Goal: Task Accomplishment & Management: Use online tool/utility

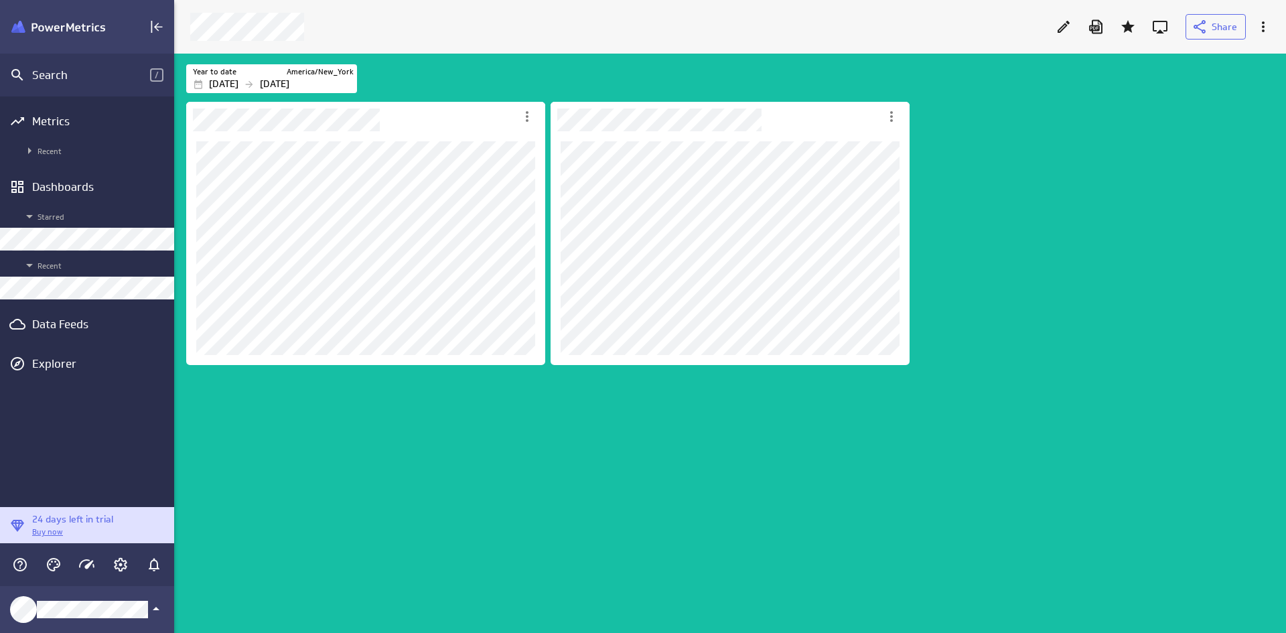
scroll to position [654, 1133]
click at [1048, 278] on div "Dashboard content with 2 widgets" at bounding box center [733, 366] width 1098 height 534
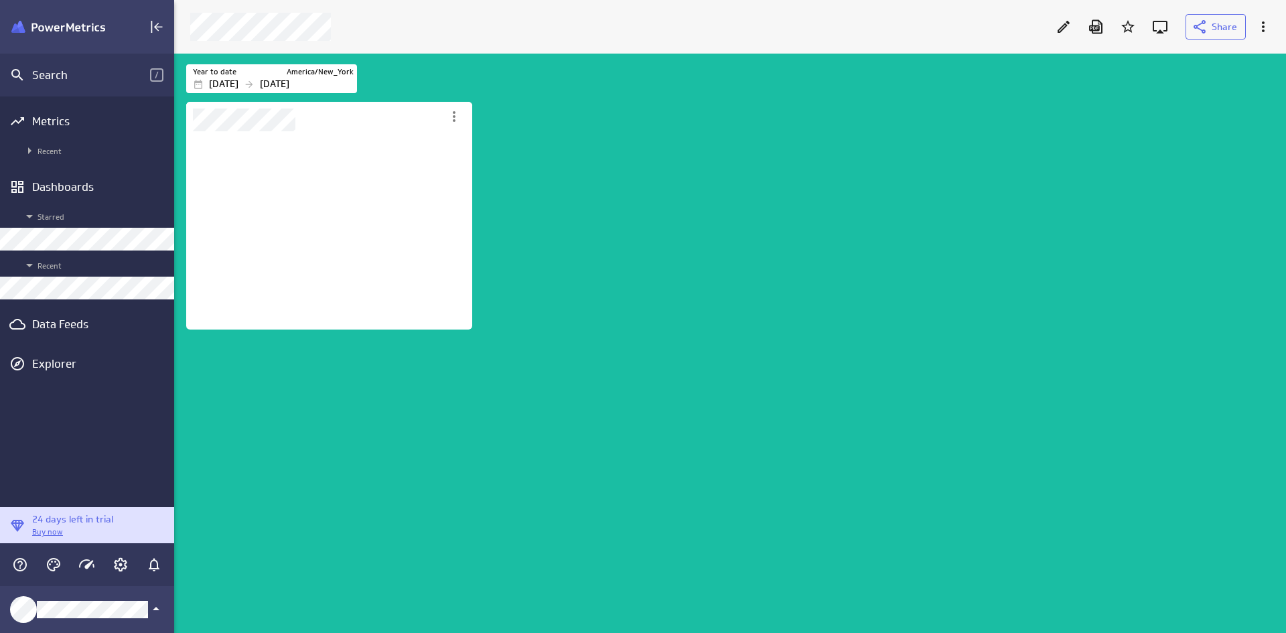
scroll to position [199, 287]
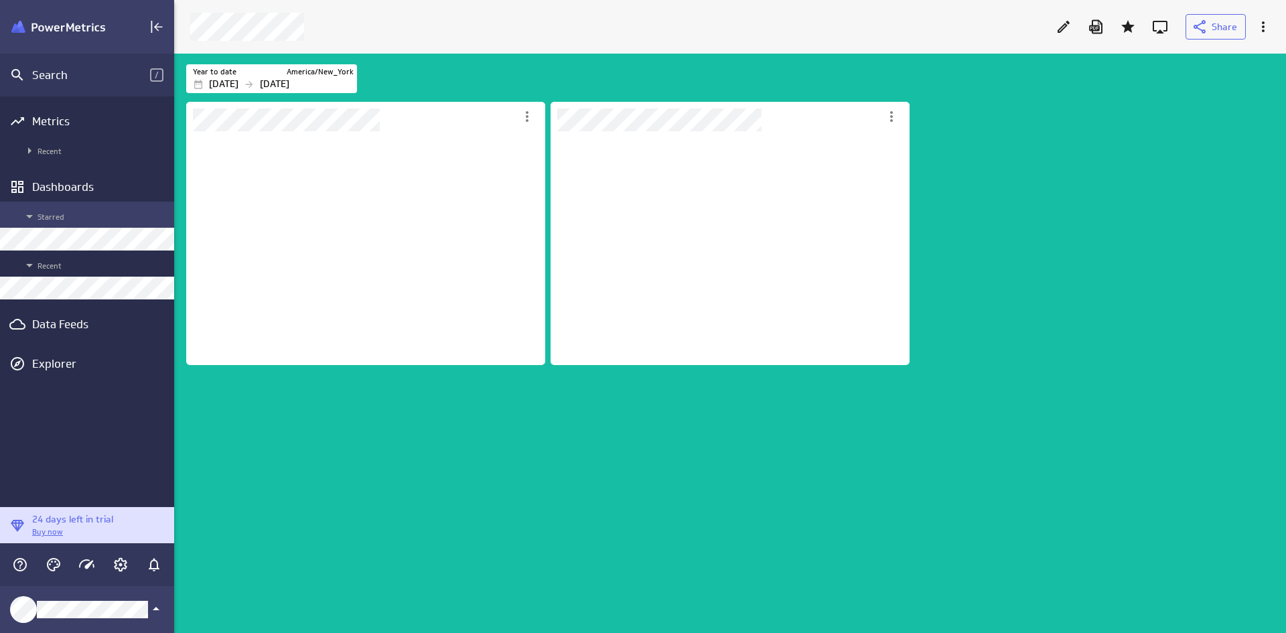
scroll to position [600, 1133]
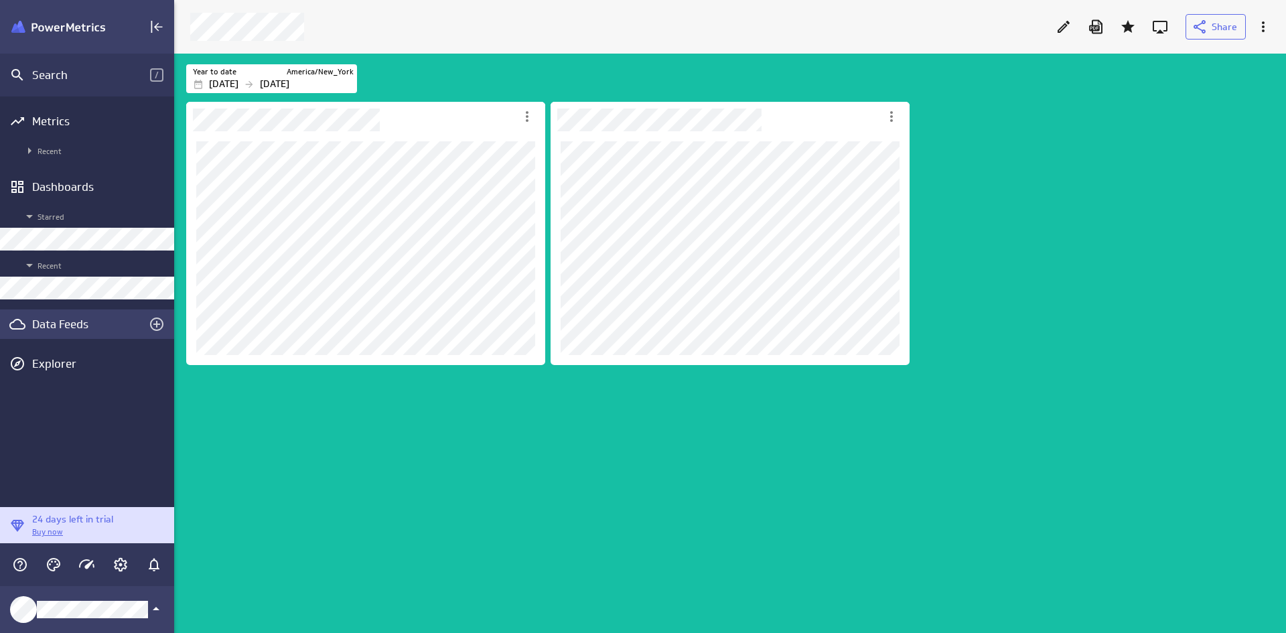
click at [80, 321] on div "Data Feeds" at bounding box center [87, 324] width 110 height 15
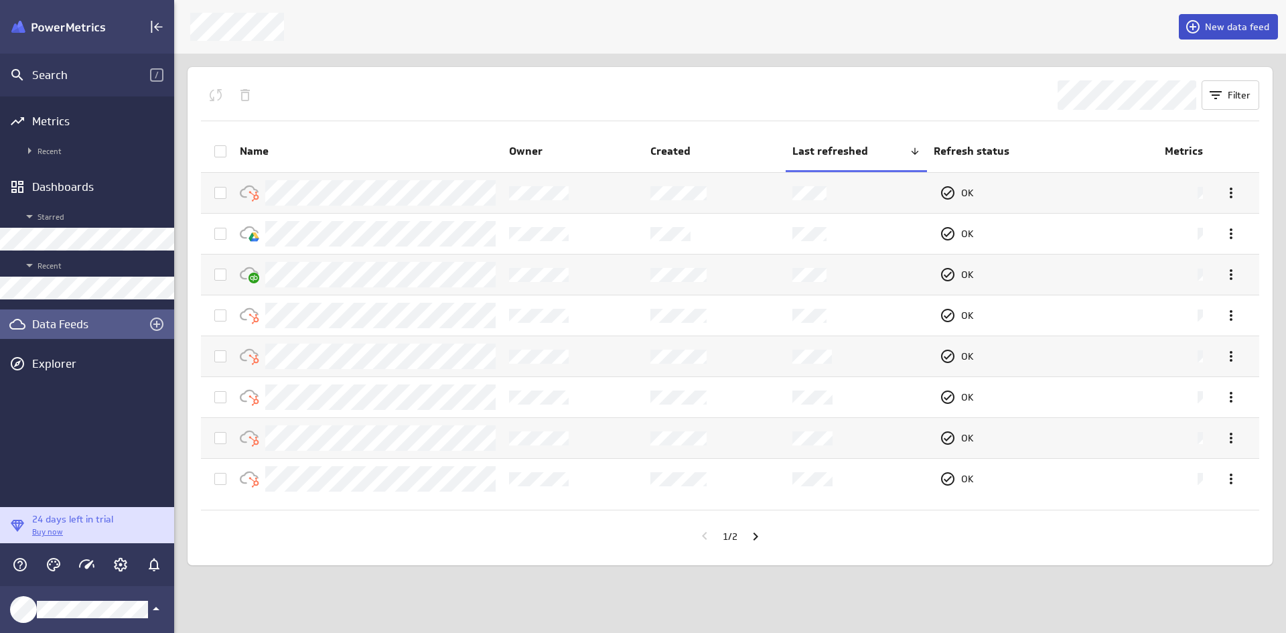
click at [1196, 29] on icon at bounding box center [1193, 27] width 16 height 16
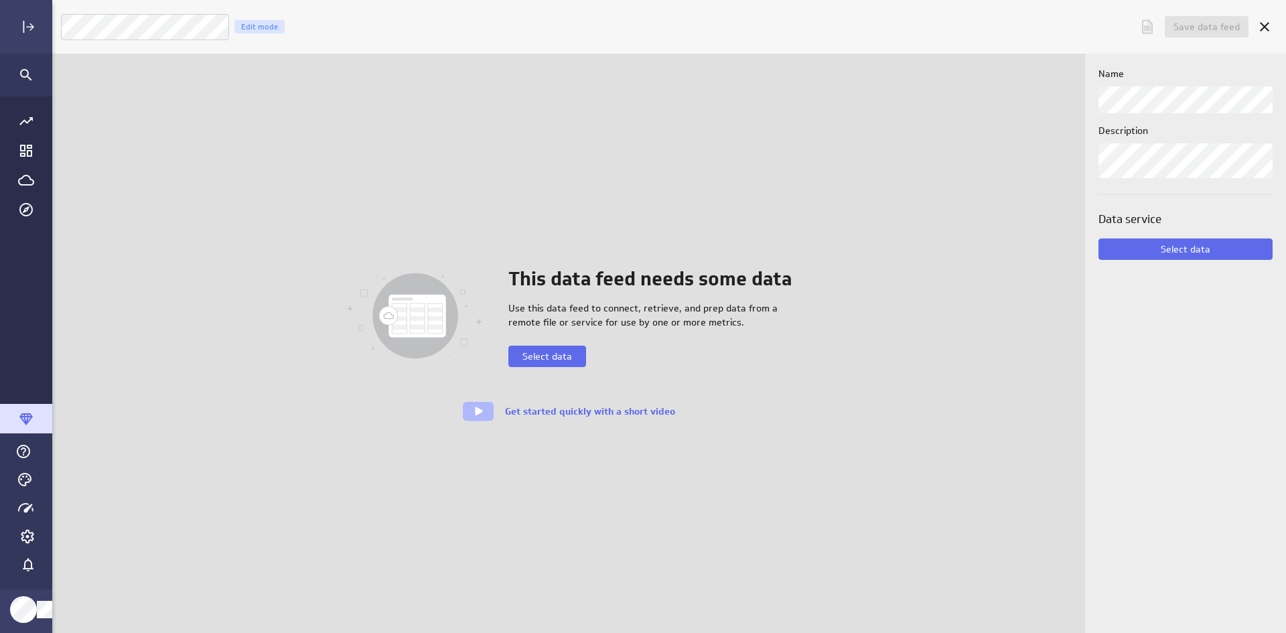
scroll to position [654, 1260]
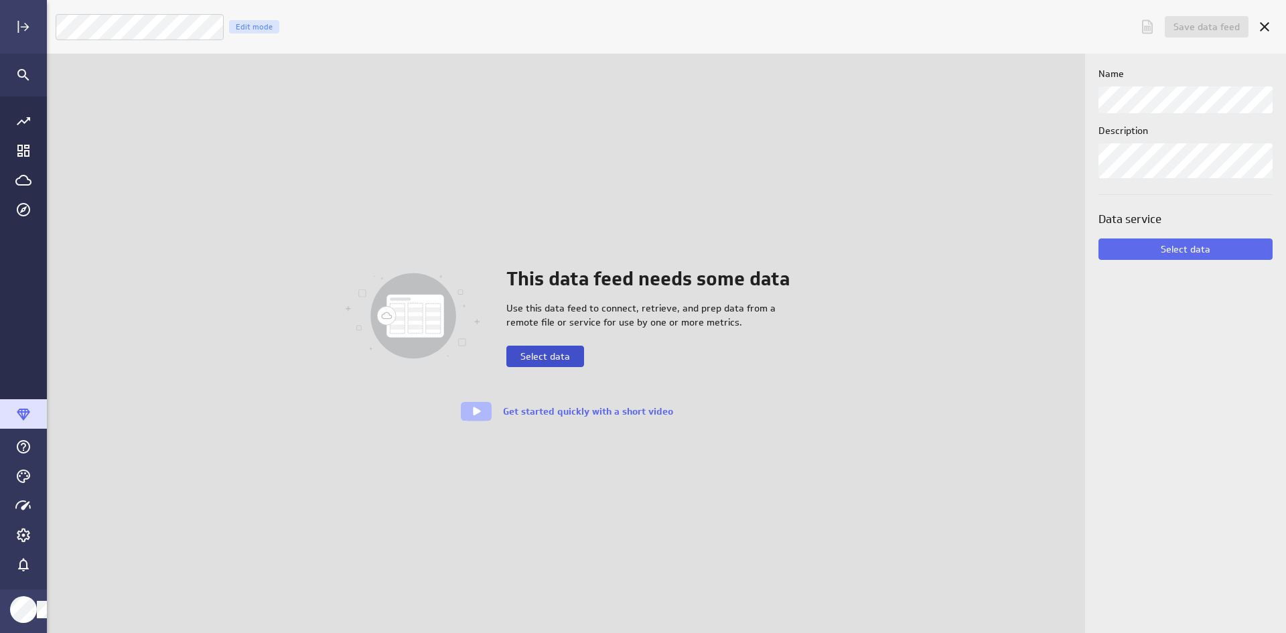
click at [534, 355] on span "Select data" at bounding box center [545, 356] width 50 height 12
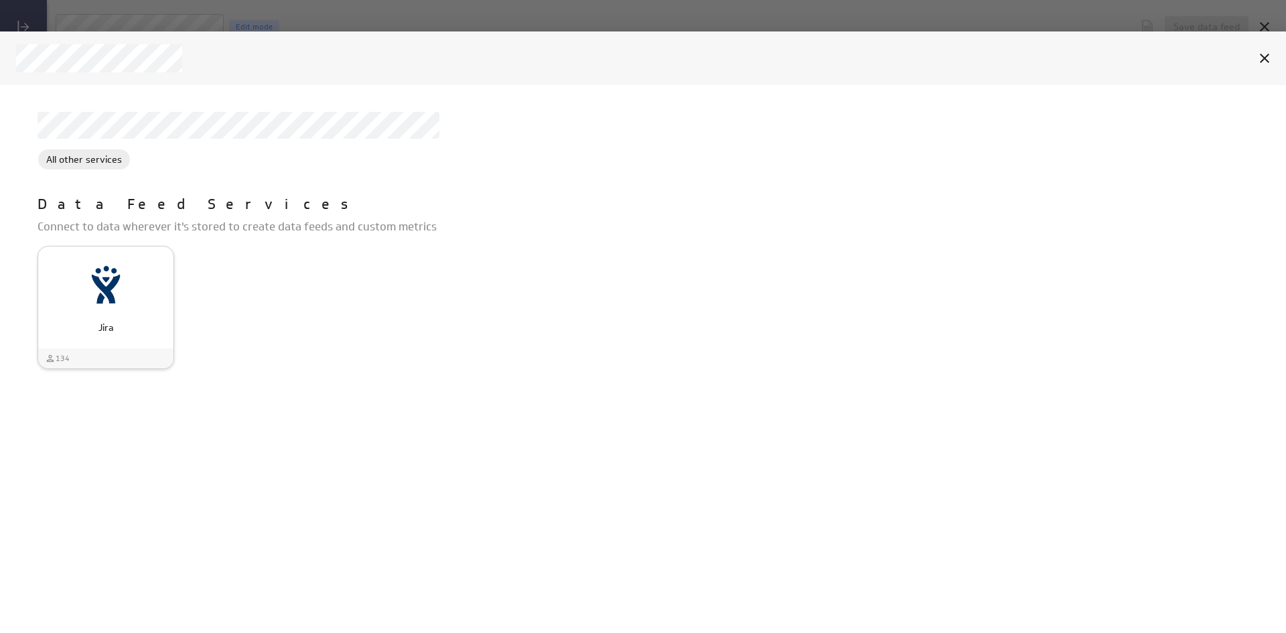
click at [119, 280] on img "Jira" at bounding box center [105, 284] width 43 height 43
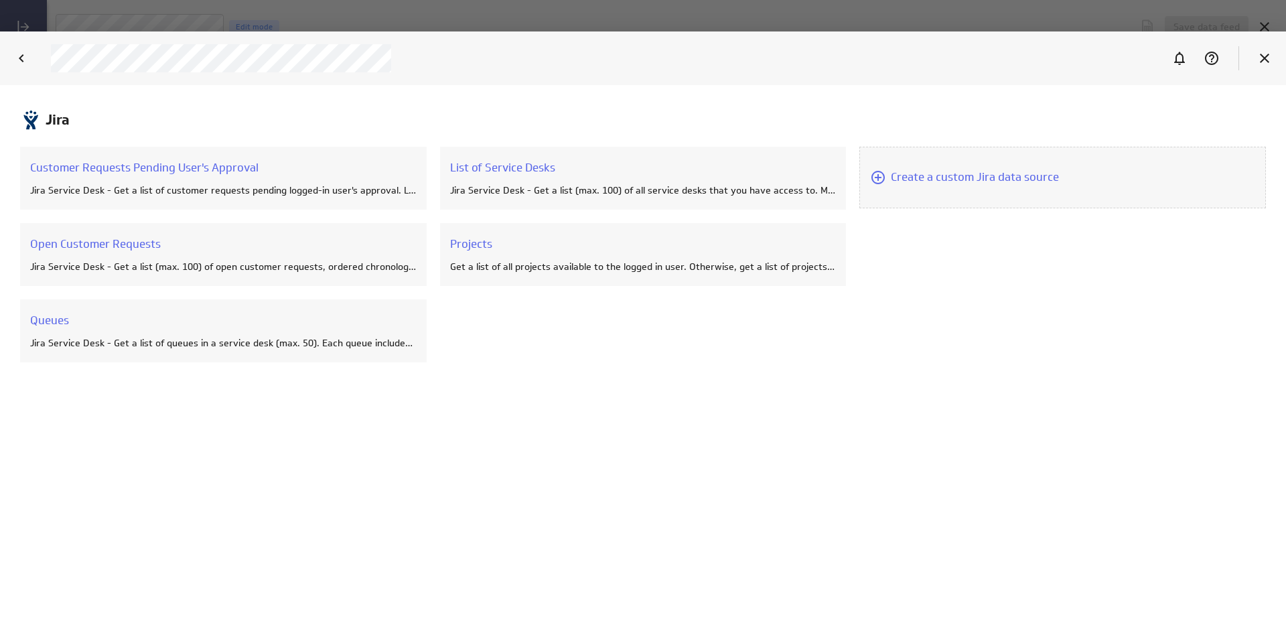
click at [1248, 56] on div at bounding box center [1206, 58] width 86 height 35
click at [1262, 57] on icon "Cancel" at bounding box center [1264, 58] width 16 height 16
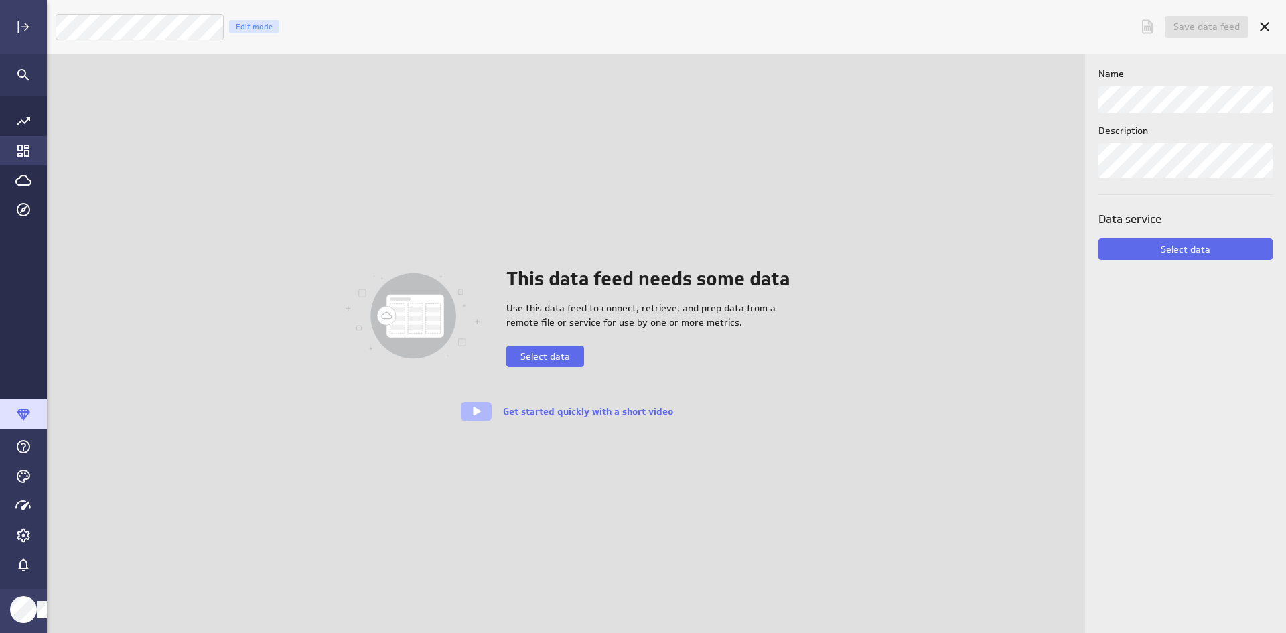
click at [17, 148] on icon "Go to Dashboard Library" at bounding box center [23, 151] width 12 height 12
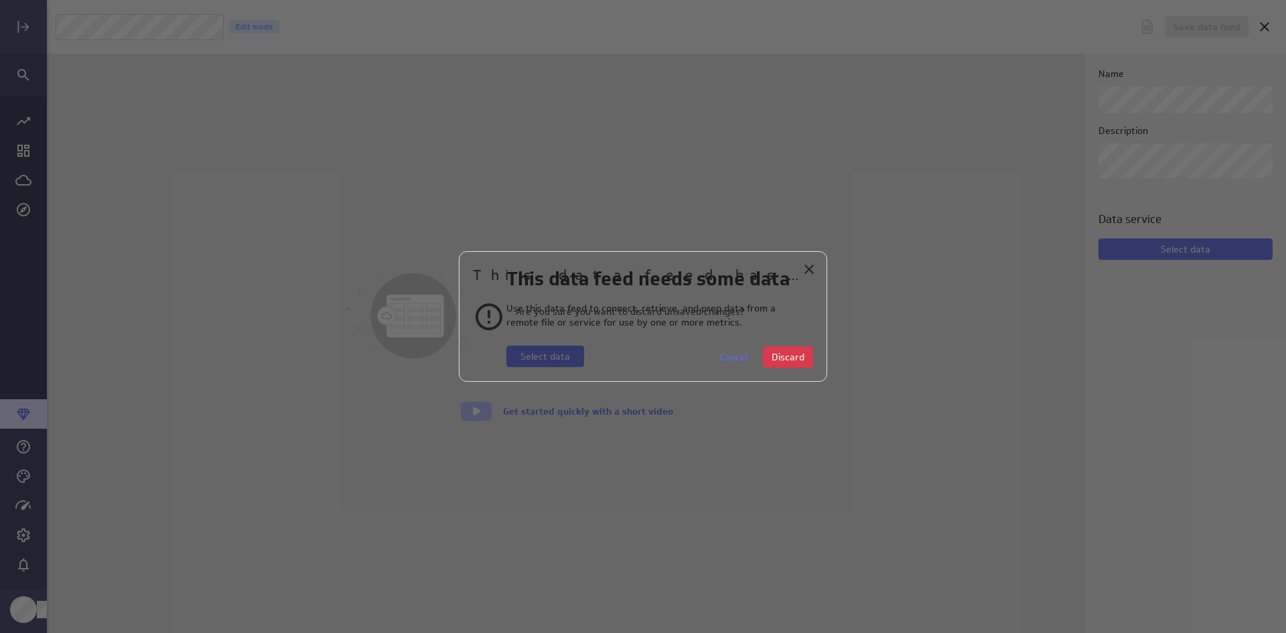
click at [796, 340] on div "This data feed has unsaved changes Are you sure you want to discard unsaved cha…" at bounding box center [643, 316] width 368 height 131
click at [796, 351] on span "Discard" at bounding box center [788, 357] width 33 height 12
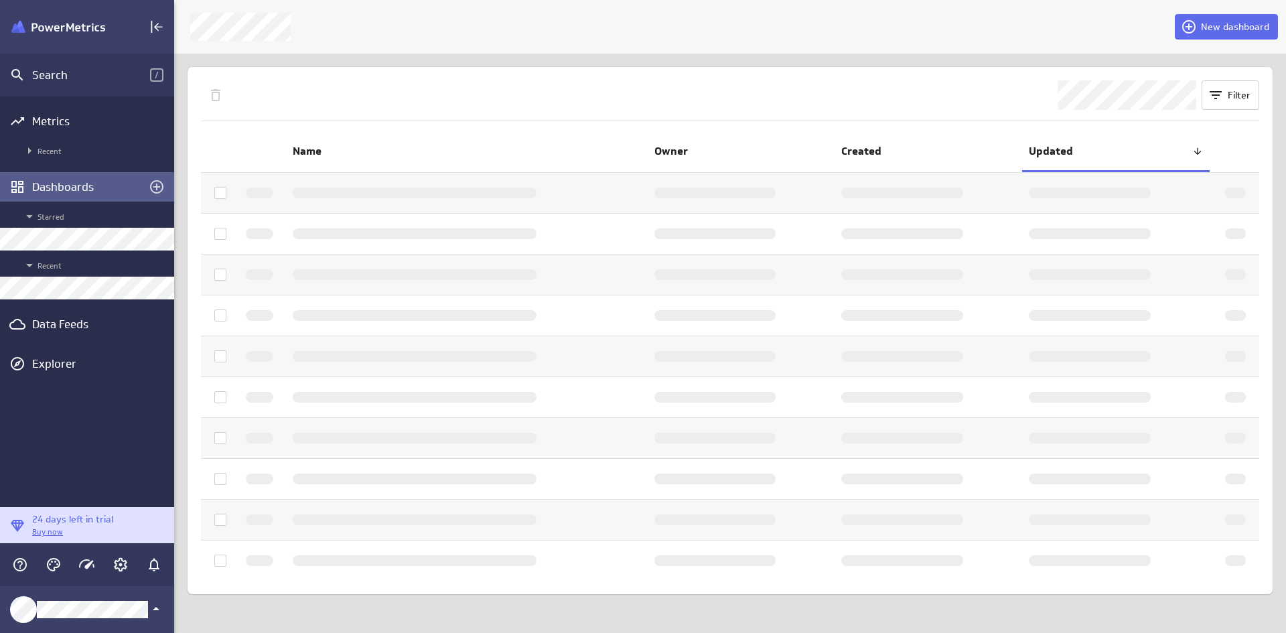
scroll to position [7, 7]
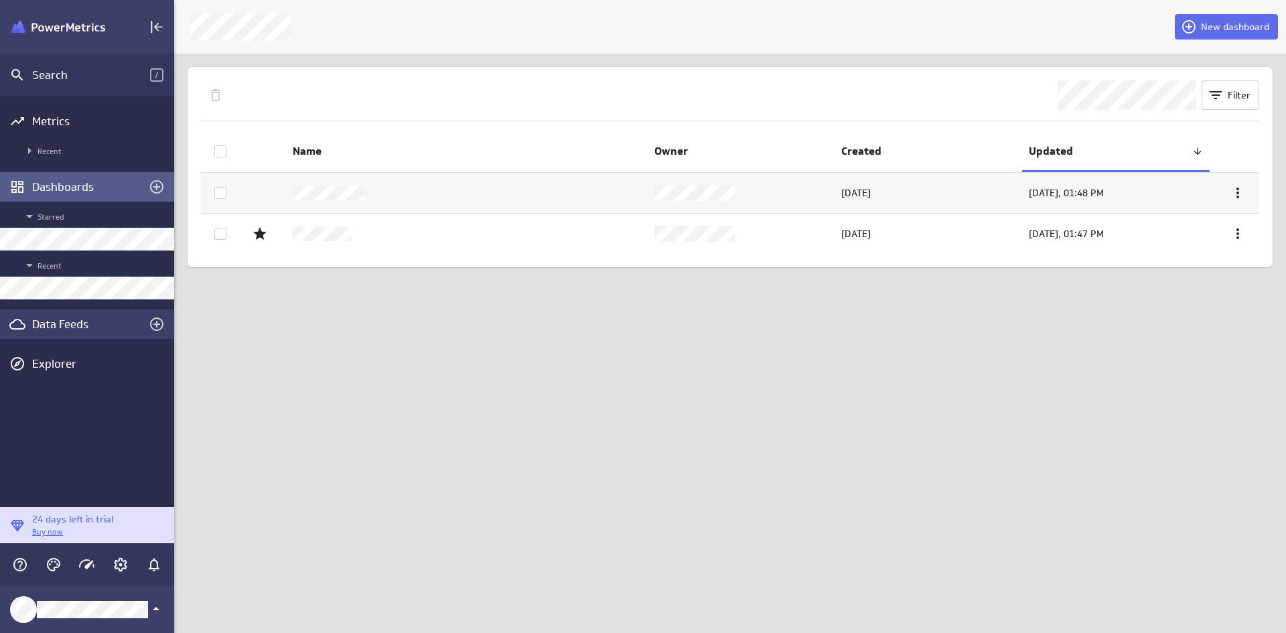
click at [84, 322] on div "Data Feeds" at bounding box center [87, 324] width 110 height 15
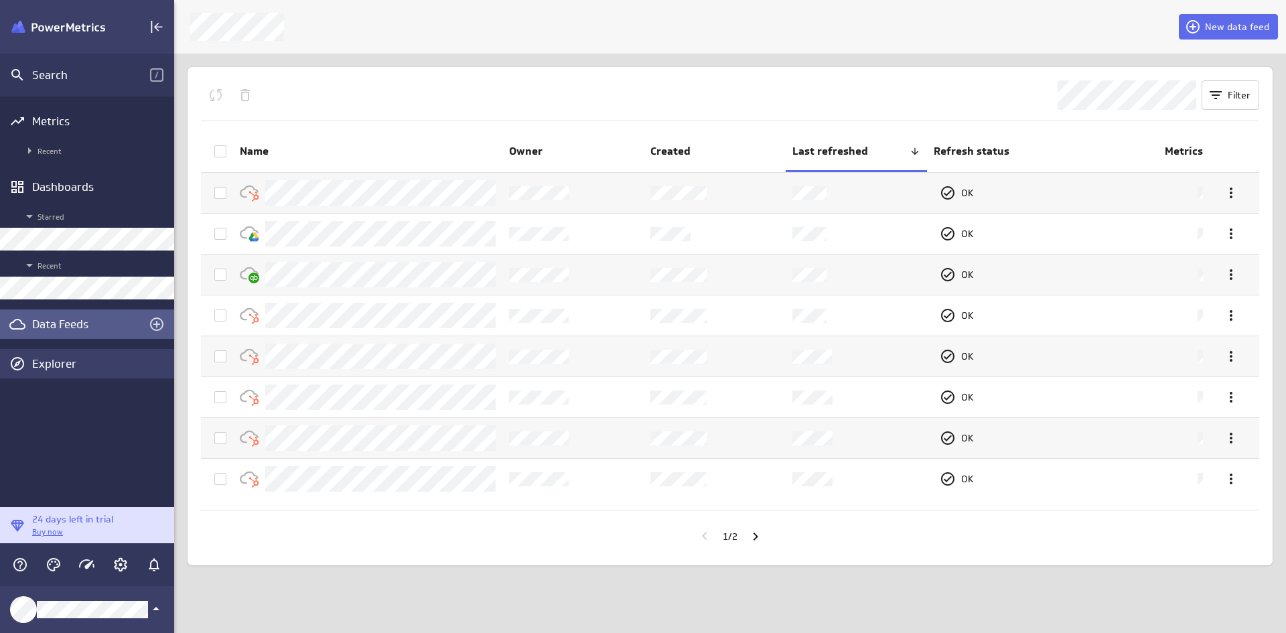
click at [67, 354] on div "Explorer" at bounding box center [87, 363] width 174 height 29
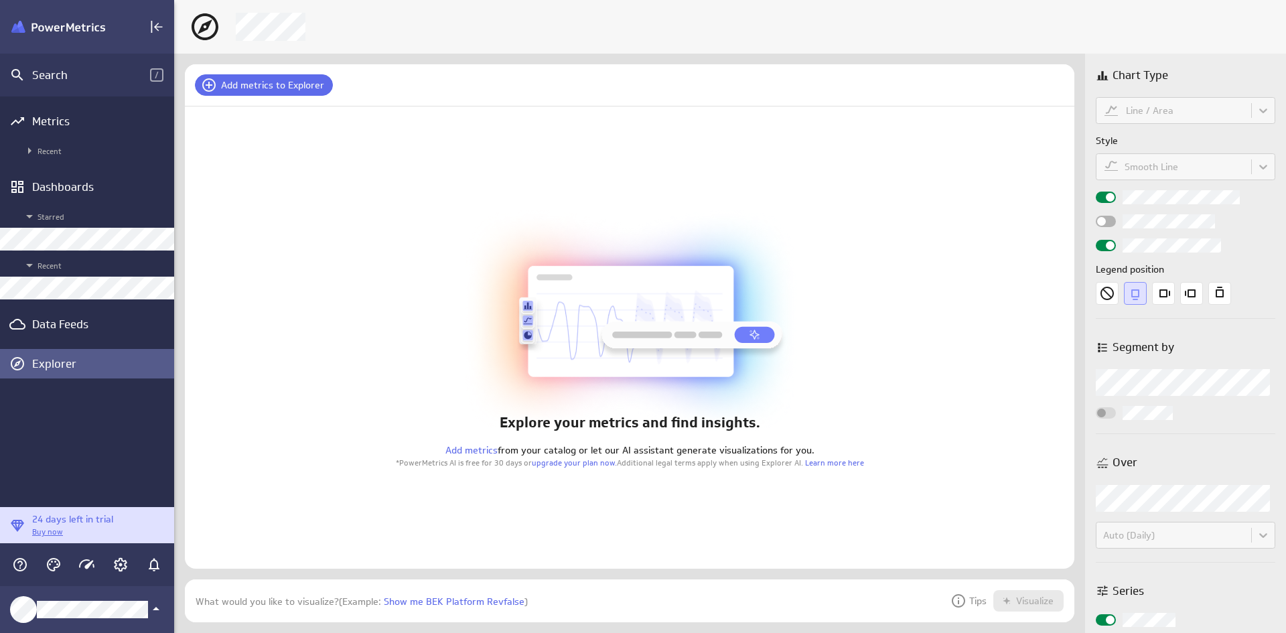
scroll to position [64, 910]
click at [72, 192] on div "Dashboards" at bounding box center [87, 186] width 110 height 15
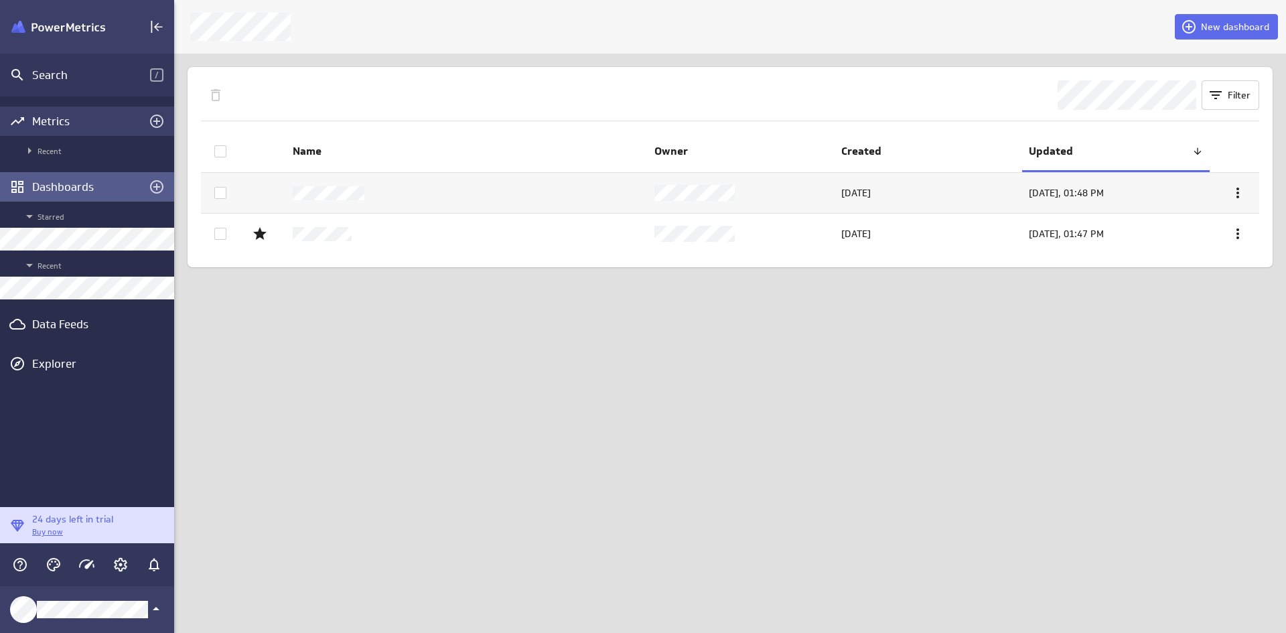
click at [74, 119] on div "Metrics" at bounding box center [87, 121] width 110 height 15
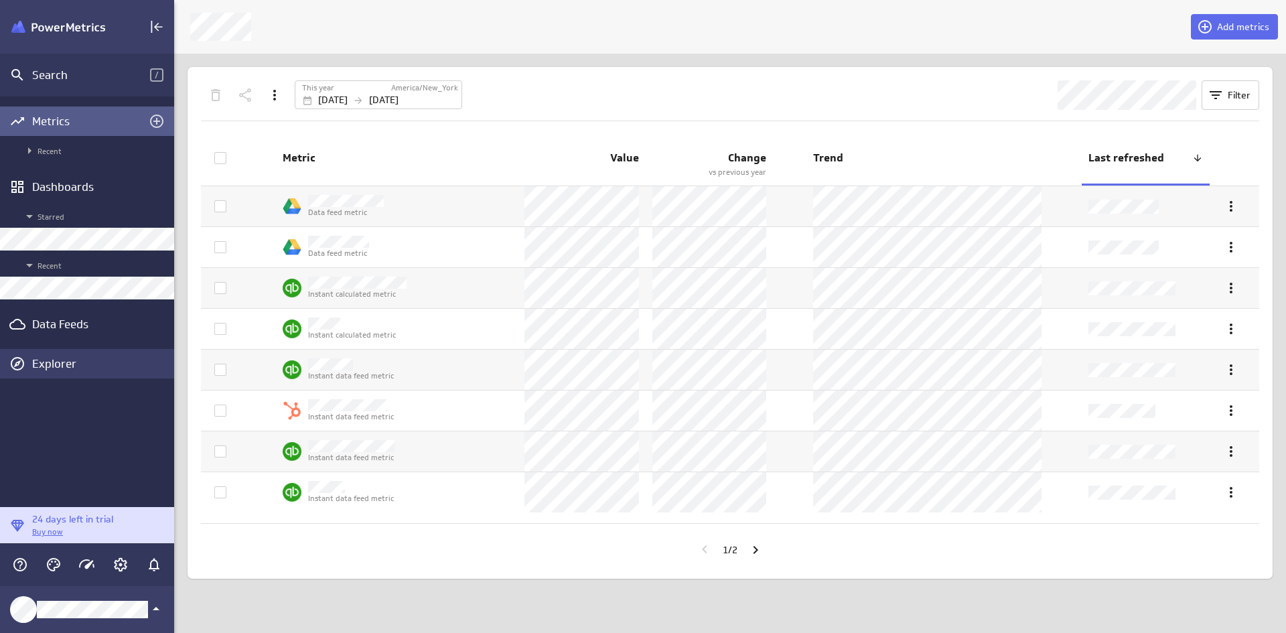
click at [70, 358] on div "Explorer" at bounding box center [101, 363] width 139 height 15
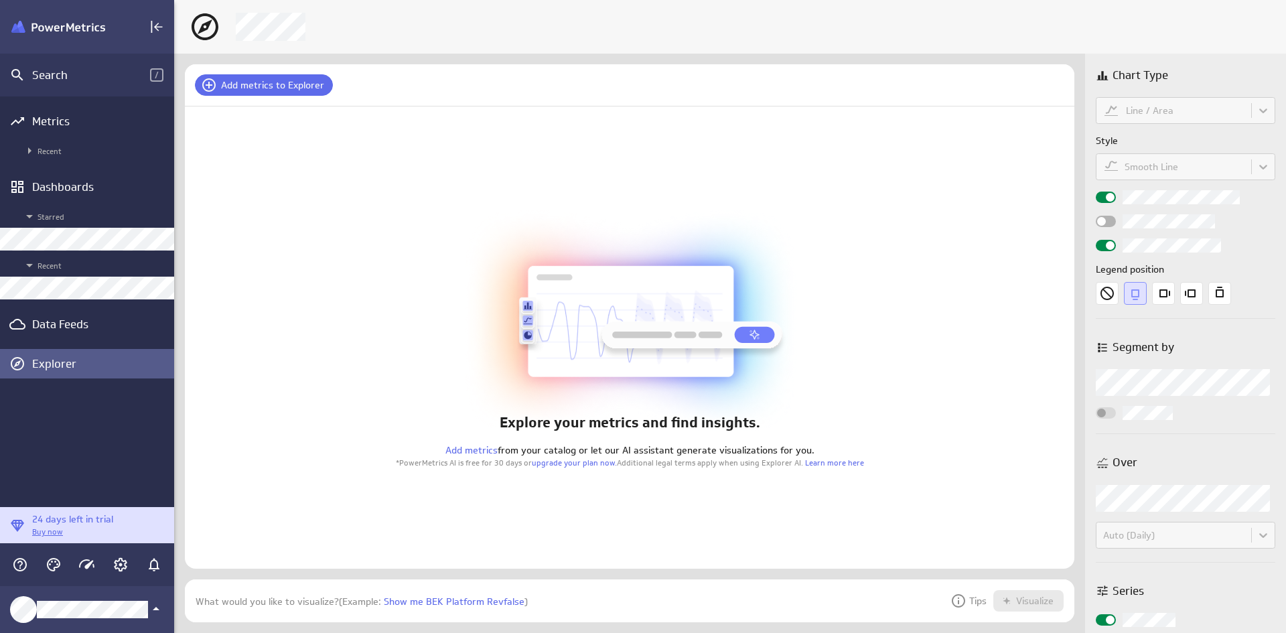
scroll to position [64, 910]
click at [70, 323] on div "Data Feeds" at bounding box center [87, 324] width 110 height 15
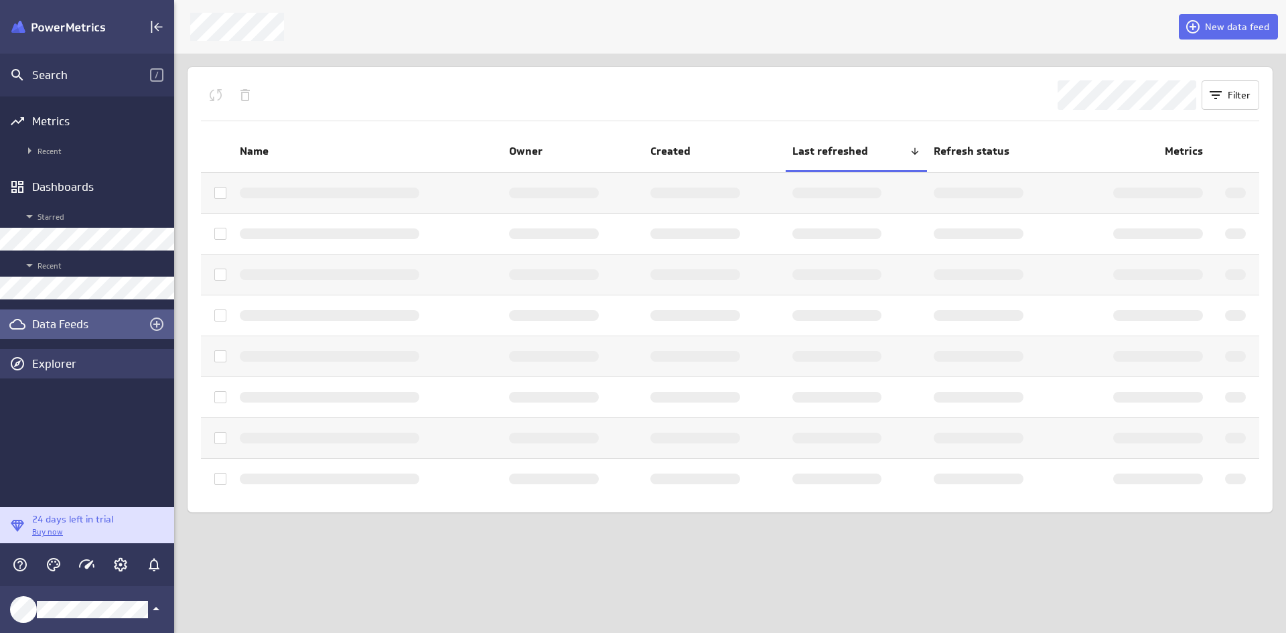
click at [61, 352] on div "Explorer" at bounding box center [87, 363] width 174 height 29
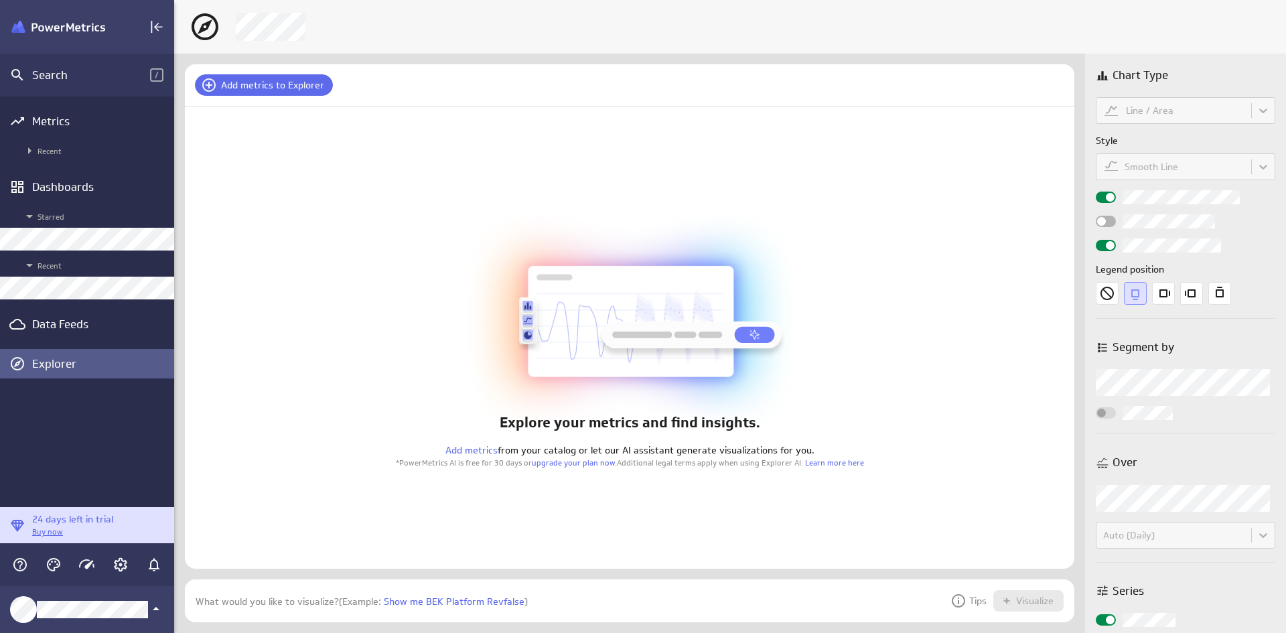
scroll to position [64, 910]
click at [61, 322] on div "Data Feeds" at bounding box center [87, 324] width 110 height 15
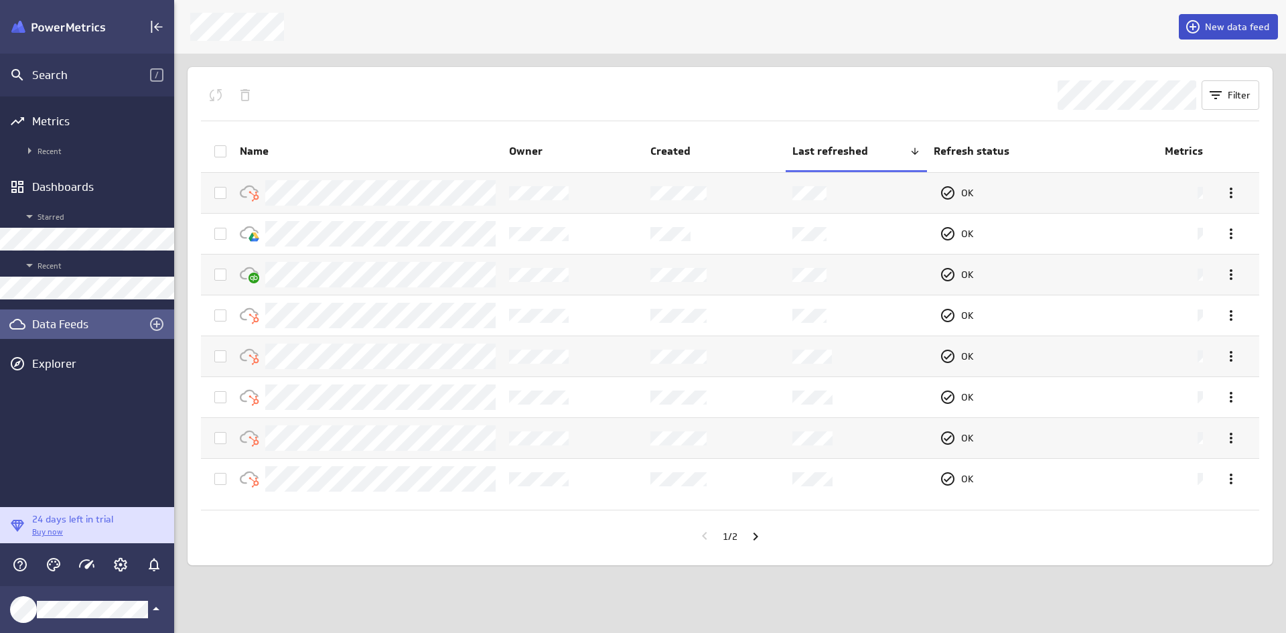
click at [1222, 34] on button "New data feed" at bounding box center [1228, 26] width 99 height 25
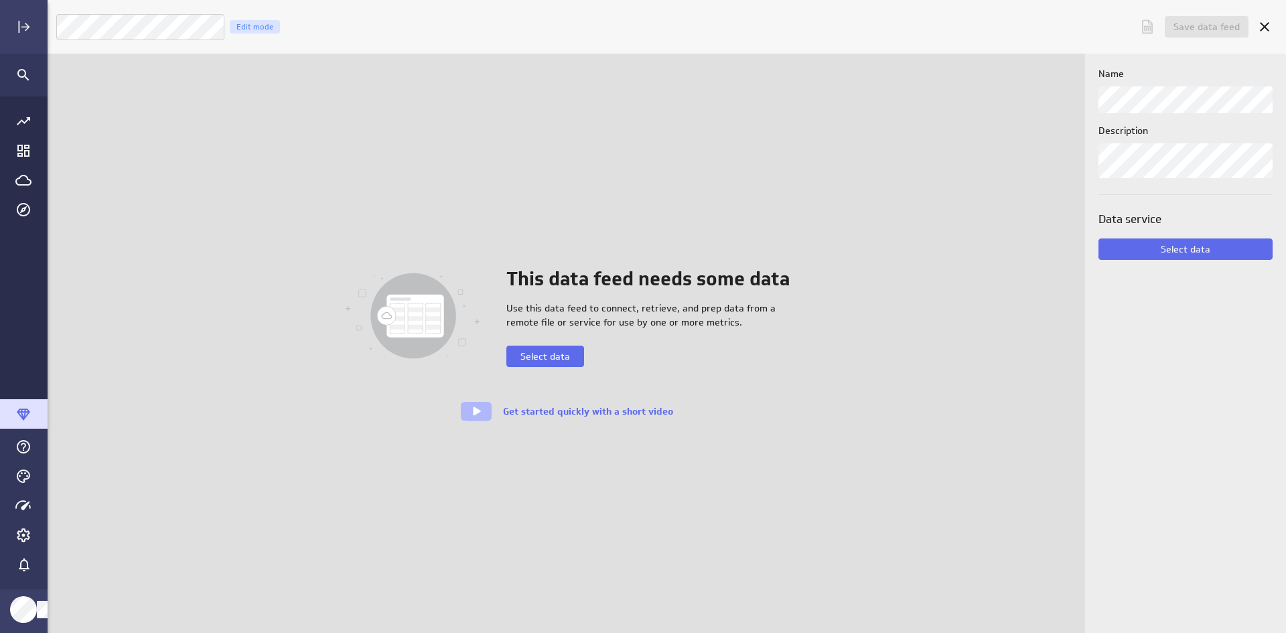
scroll to position [654, 1260]
click at [1258, 26] on icon "Cancel" at bounding box center [1264, 27] width 16 height 16
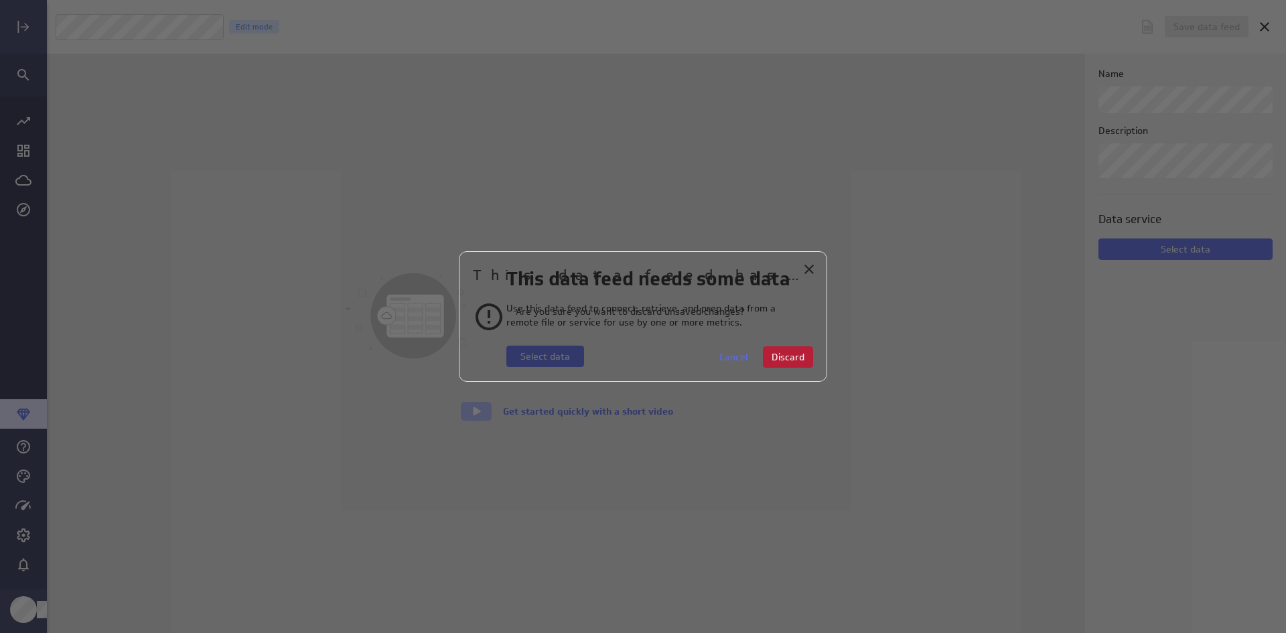
click at [798, 365] on button "Discard" at bounding box center [788, 356] width 50 height 21
click at [798, 361] on span "Discard" at bounding box center [788, 357] width 33 height 12
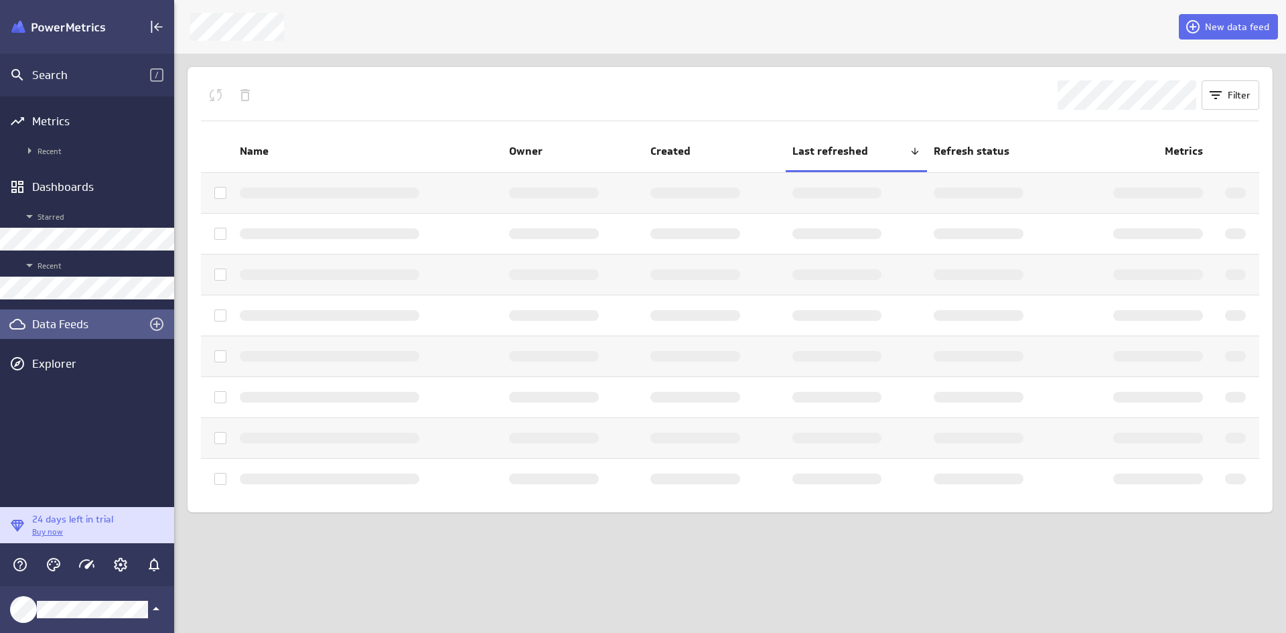
scroll to position [7, 7]
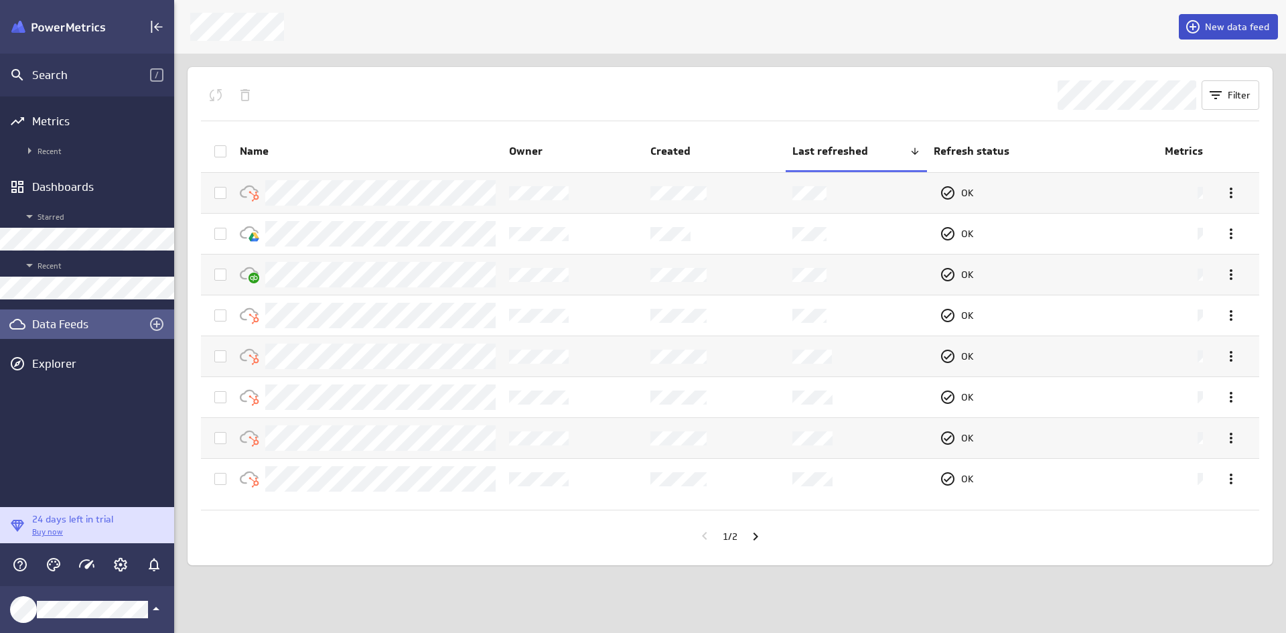
click at [1204, 35] on button "New data feed" at bounding box center [1228, 26] width 99 height 25
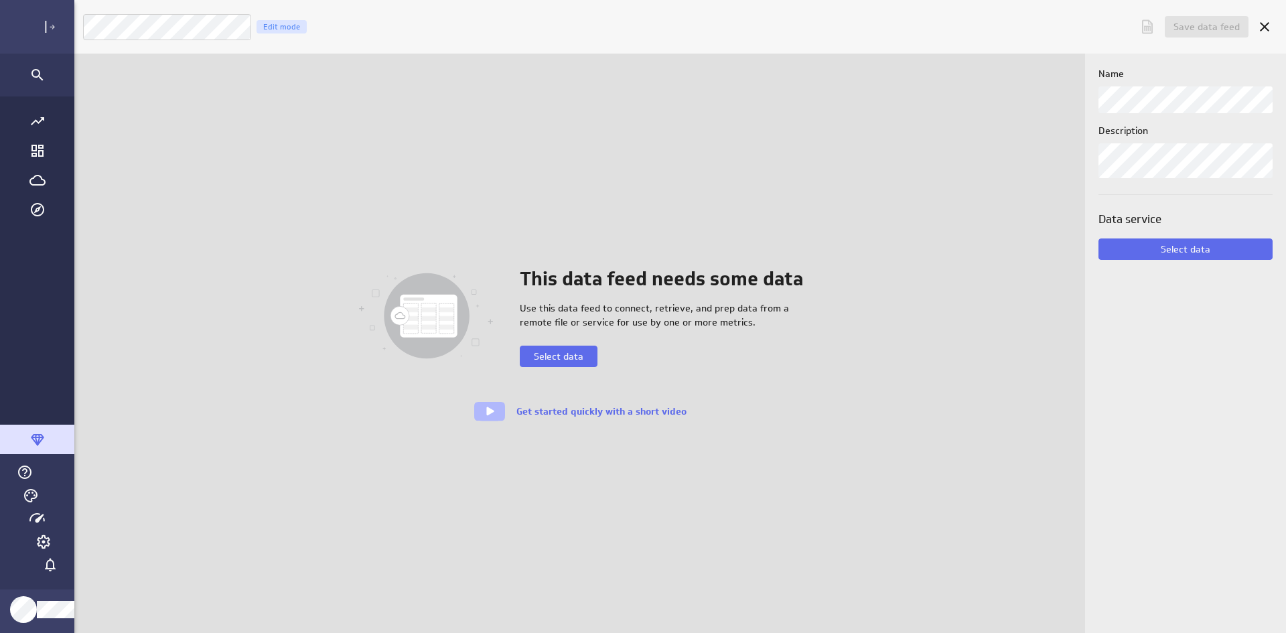
scroll to position [654, 1260]
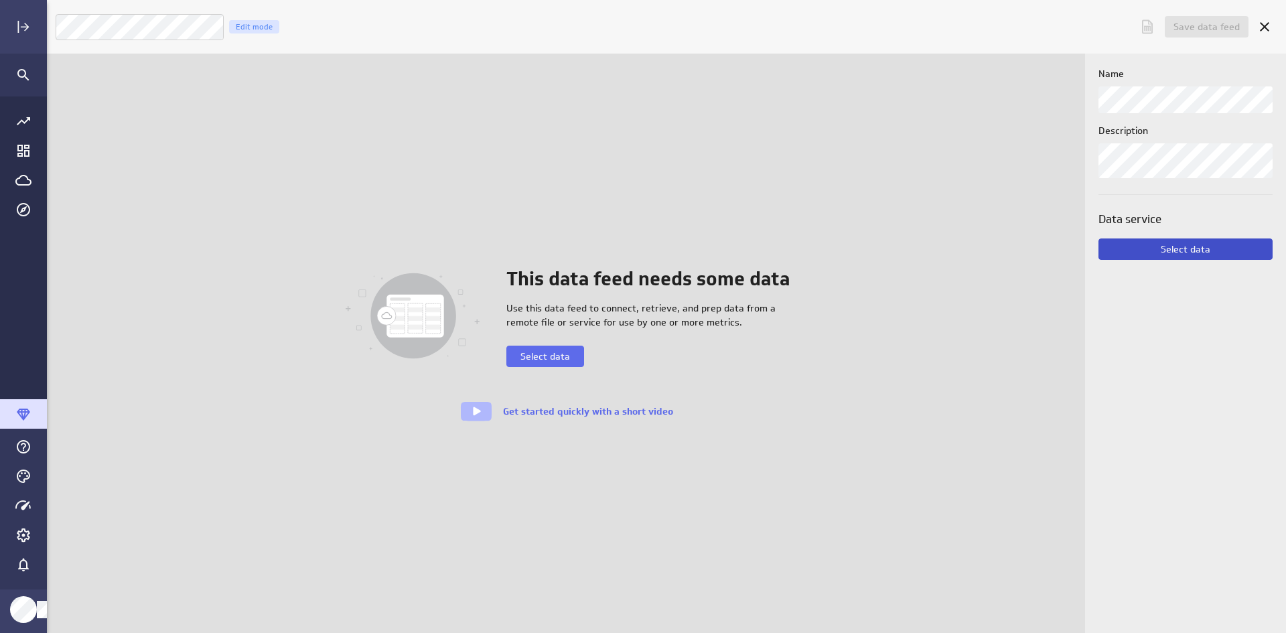
click at [1146, 259] on button "Select data" at bounding box center [1185, 248] width 174 height 21
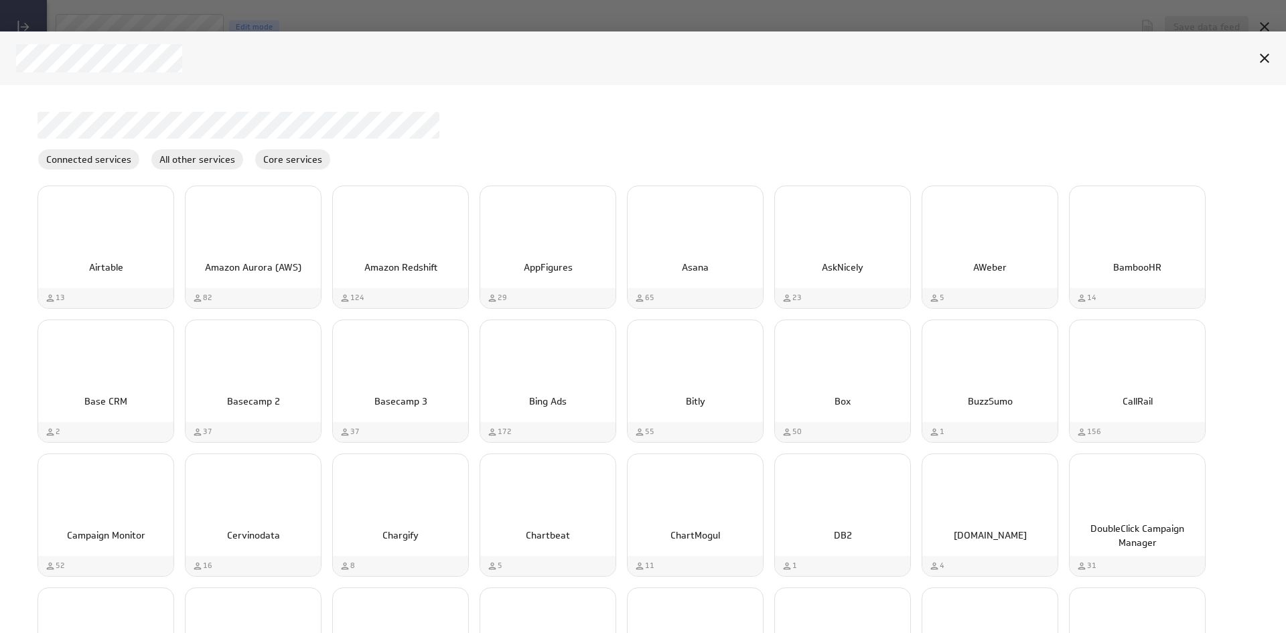
scroll to position [670, 0]
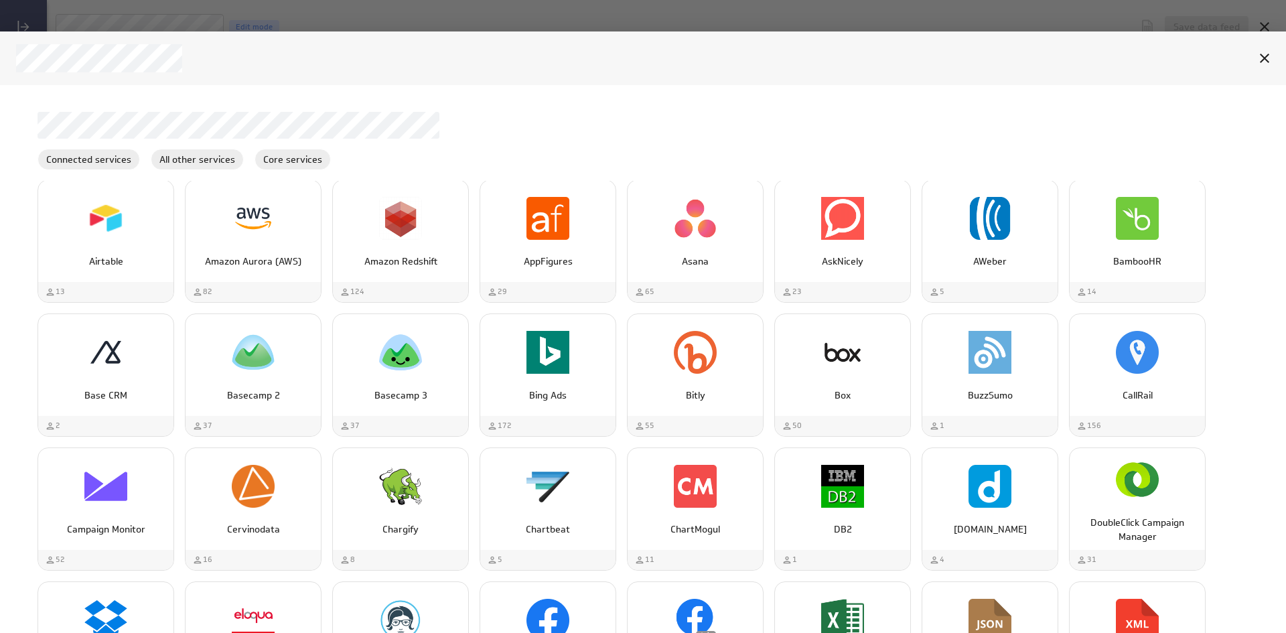
click at [1263, 58] on icon "Cancel" at bounding box center [1264, 58] width 16 height 16
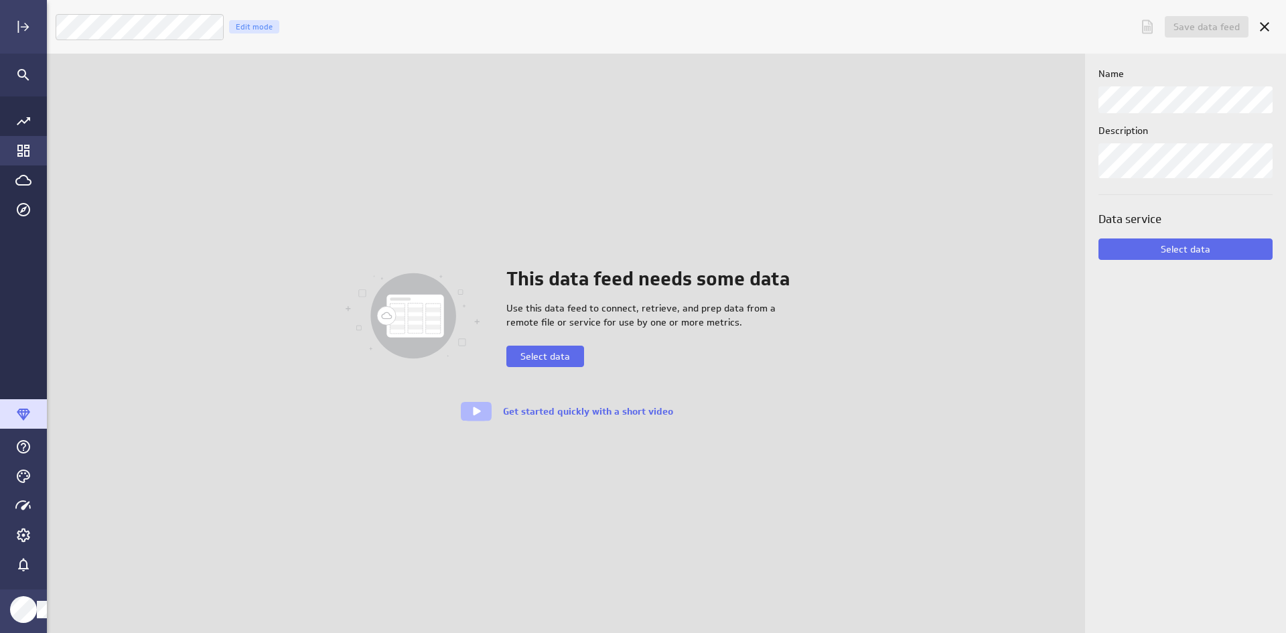
click at [27, 141] on div "Go to Dashboard Library" at bounding box center [23, 150] width 47 height 29
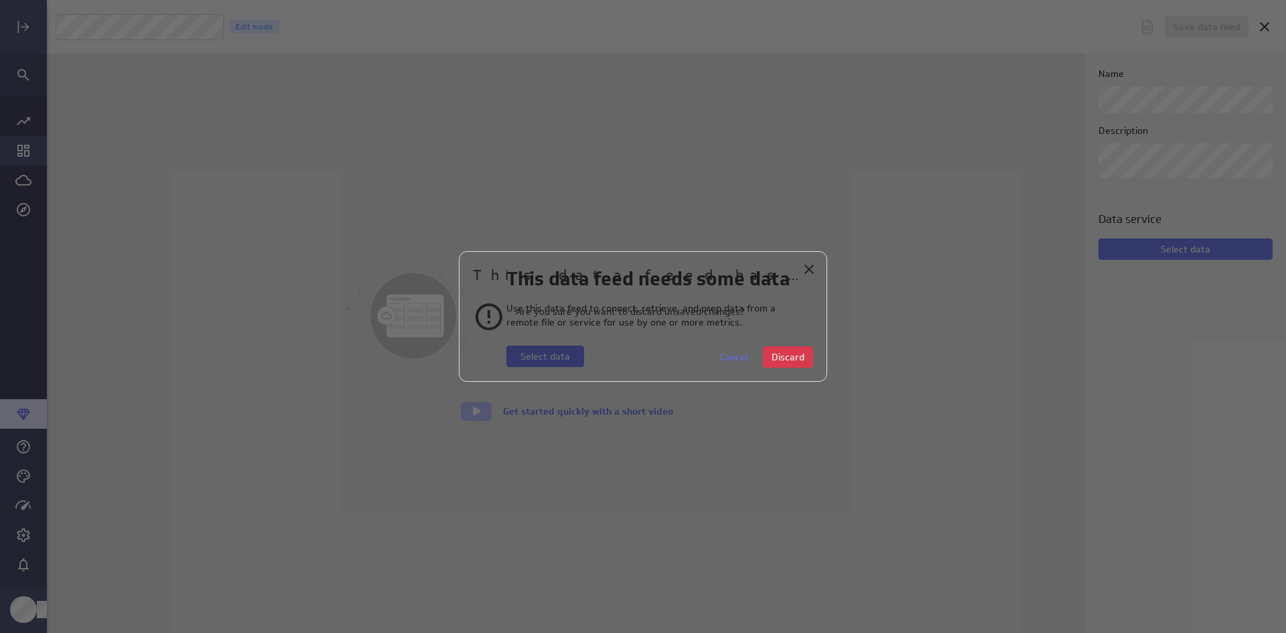
click at [27, 141] on div at bounding box center [643, 316] width 1286 height 633
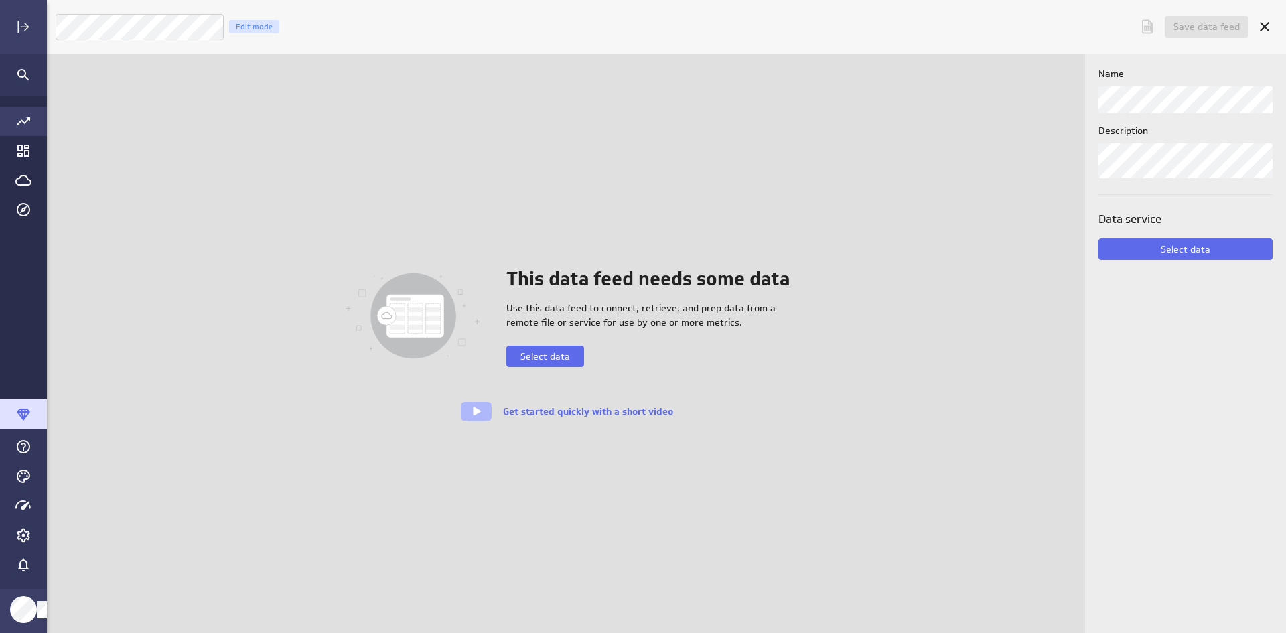
click at [26, 113] on icon "Go to all metrics page." at bounding box center [23, 121] width 16 height 16
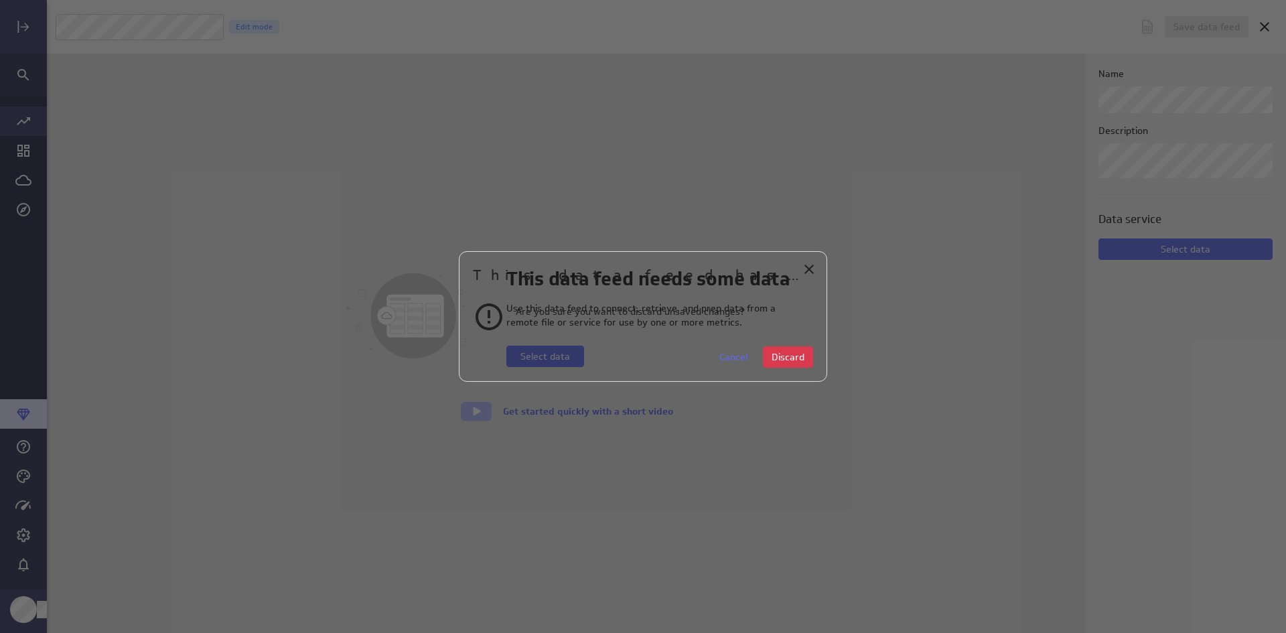
click at [26, 113] on div at bounding box center [643, 316] width 1286 height 633
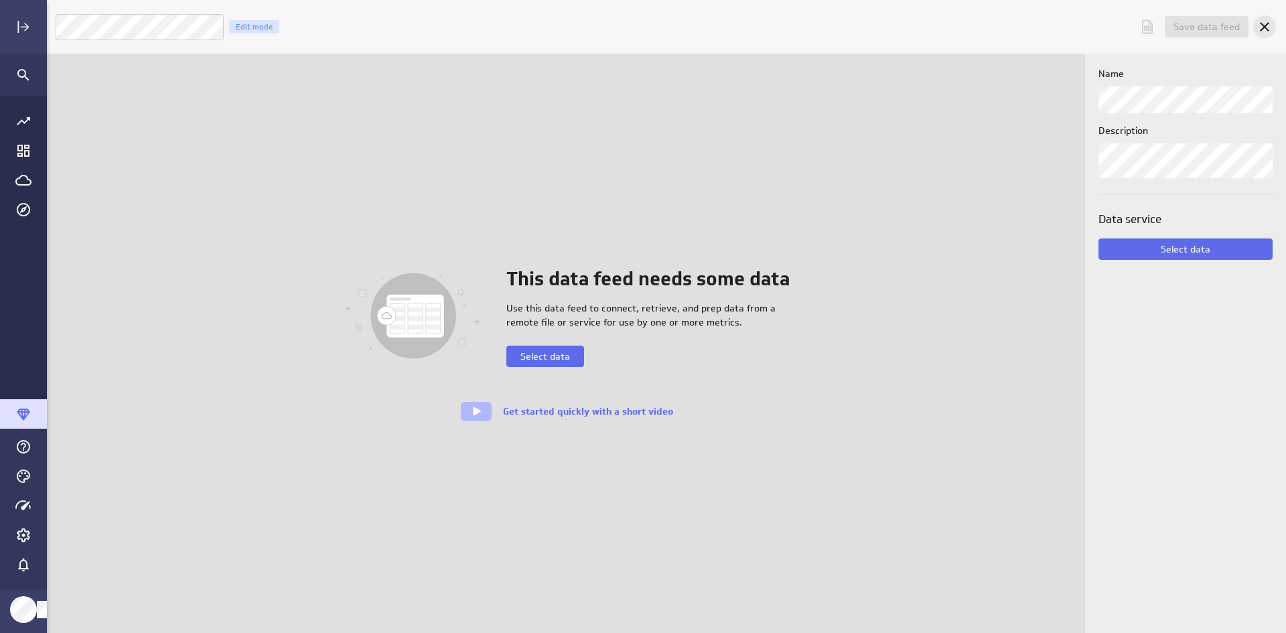
click at [1263, 25] on icon "Cancel" at bounding box center [1264, 26] width 9 height 9
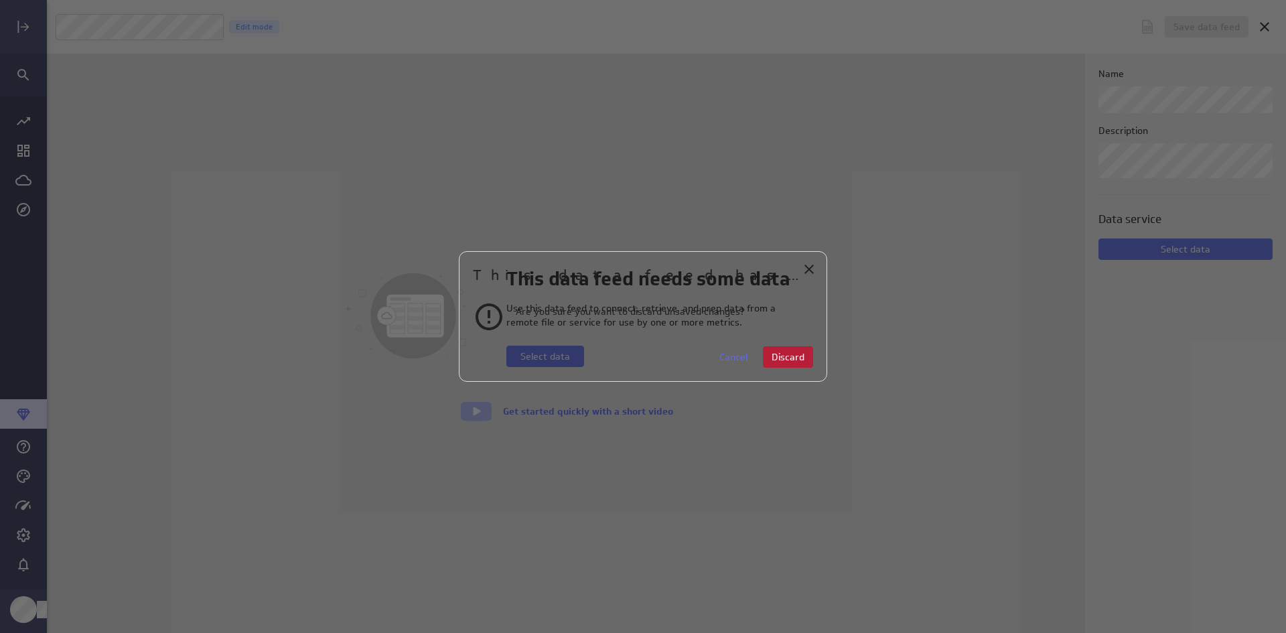
click at [788, 352] on span "Discard" at bounding box center [788, 357] width 33 height 12
click at [800, 367] on button "Discard" at bounding box center [788, 356] width 50 height 21
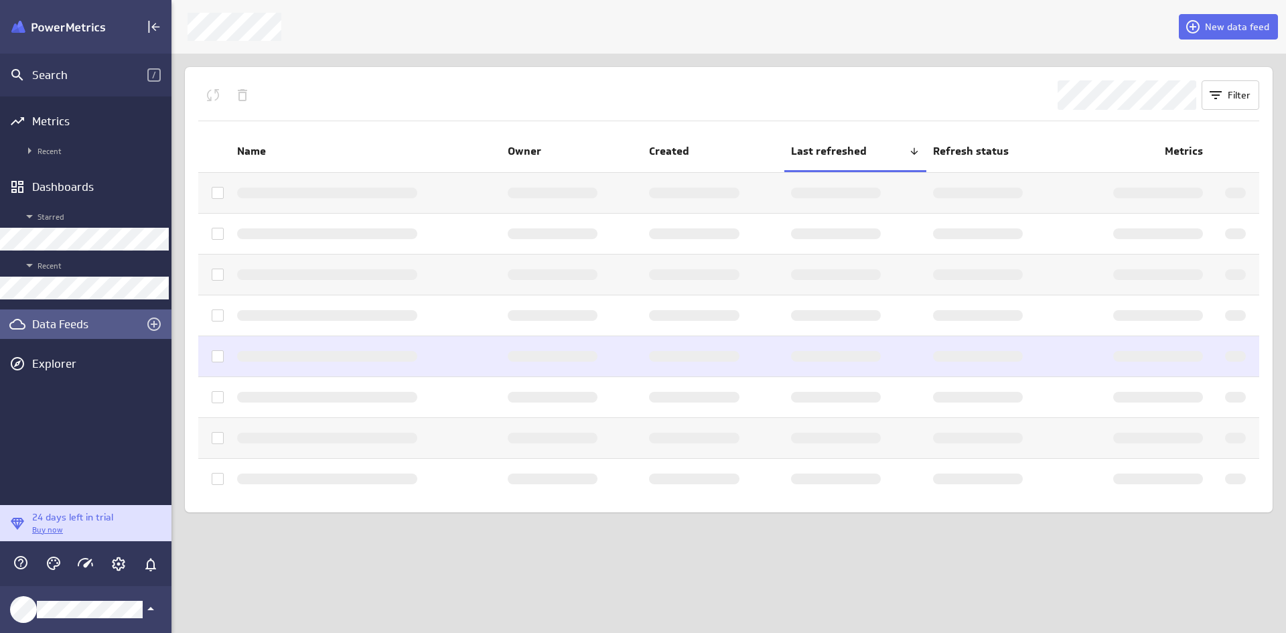
scroll to position [7, 7]
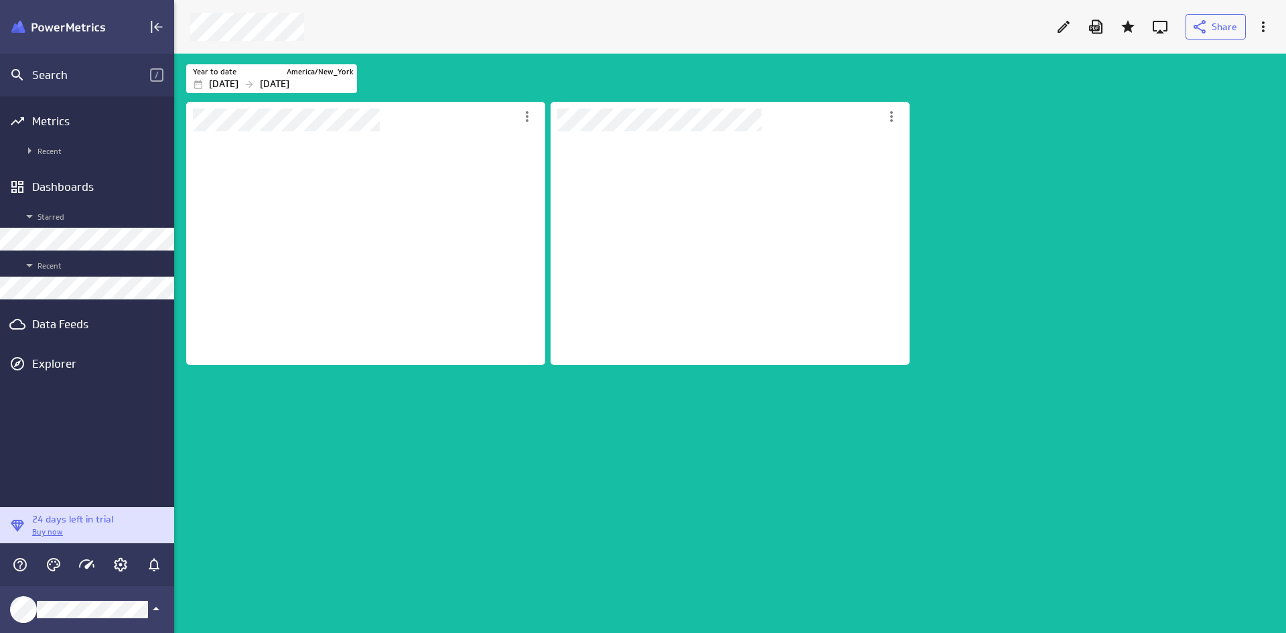
scroll to position [600, 1133]
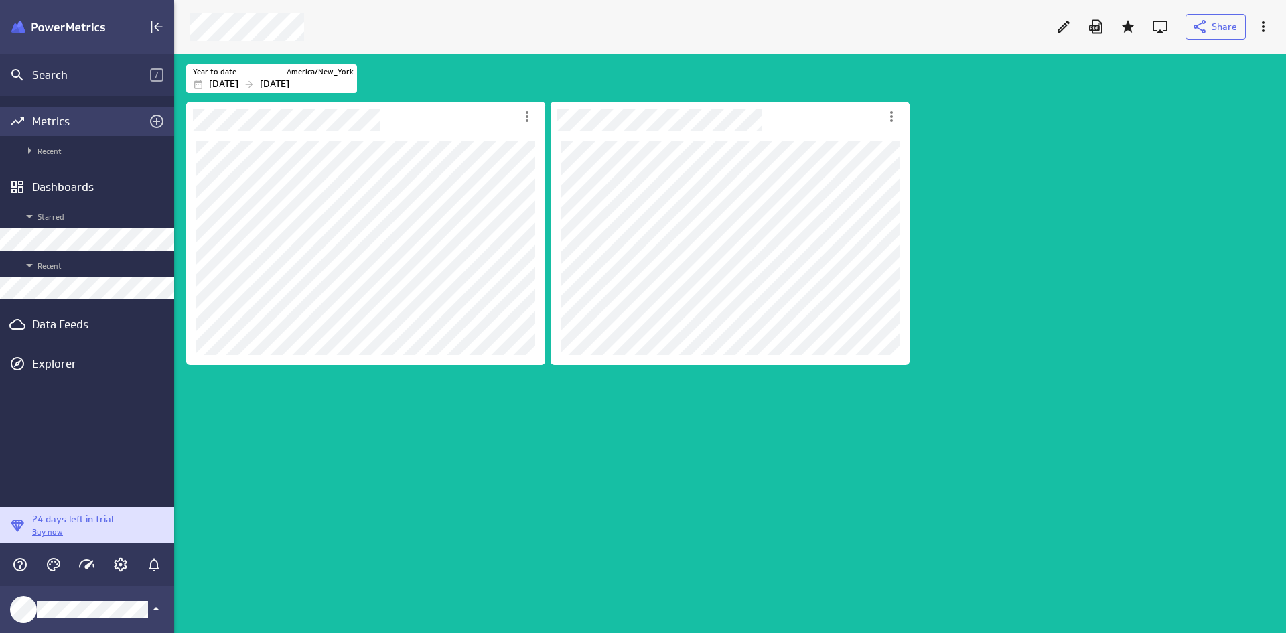
click at [80, 123] on div "Metrics" at bounding box center [87, 121] width 110 height 15
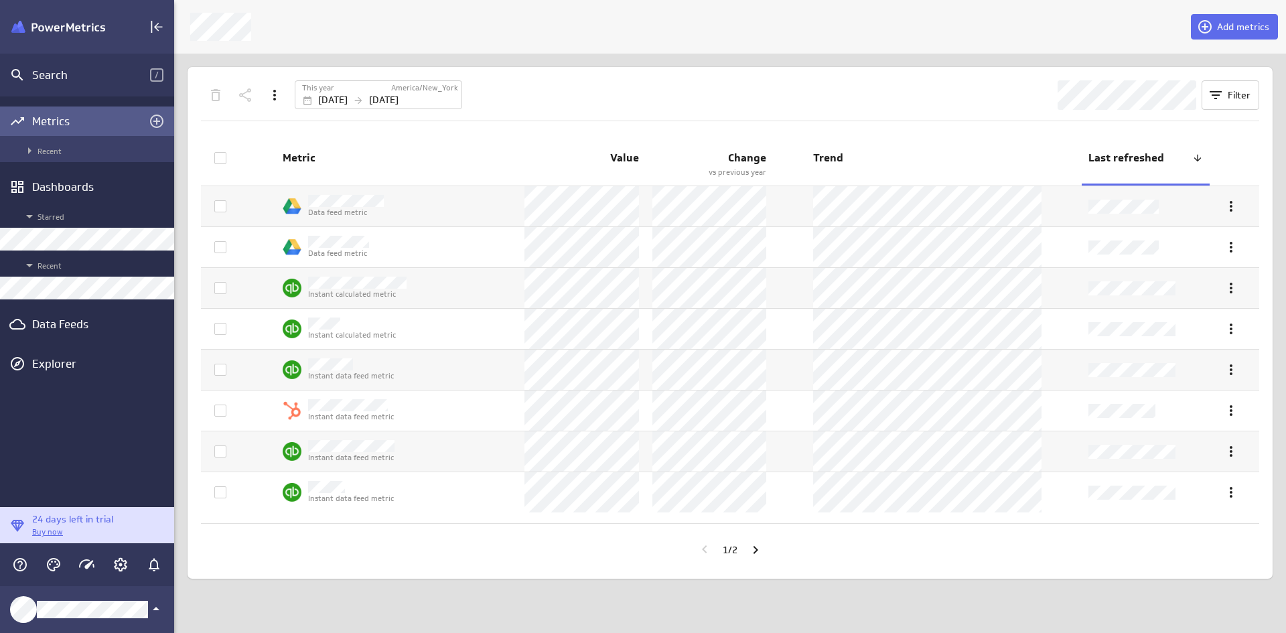
click at [80, 157] on span "Recent" at bounding box center [94, 151] width 146 height 16
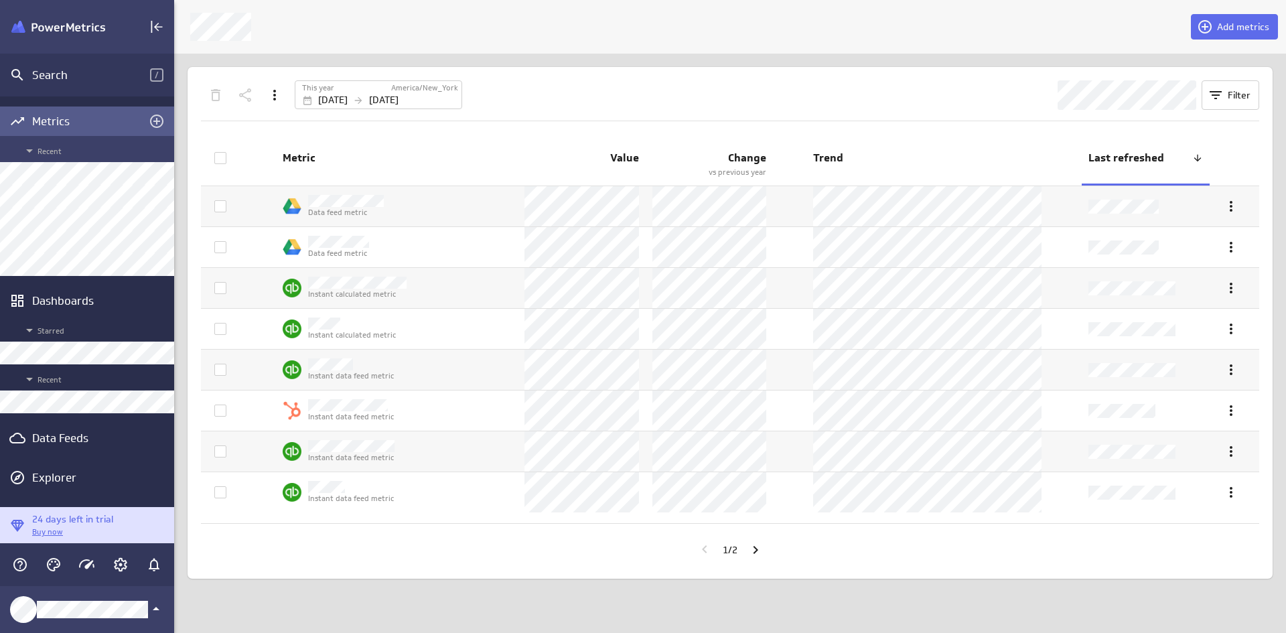
click at [80, 157] on span "Recent" at bounding box center [94, 151] width 146 height 16
